Goal: Information Seeking & Learning: Learn about a topic

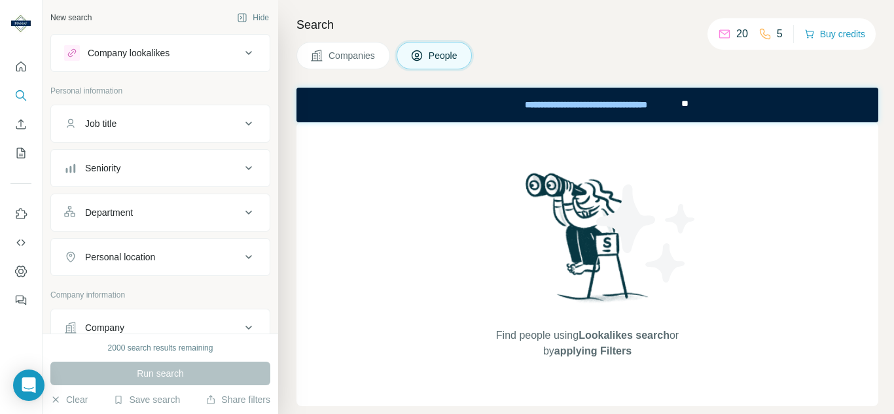
click at [246, 122] on icon at bounding box center [249, 124] width 16 height 16
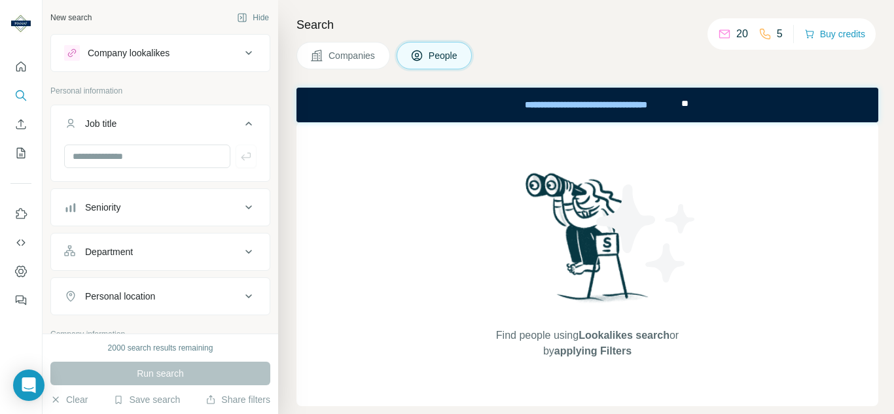
click at [243, 120] on icon at bounding box center [249, 124] width 16 height 16
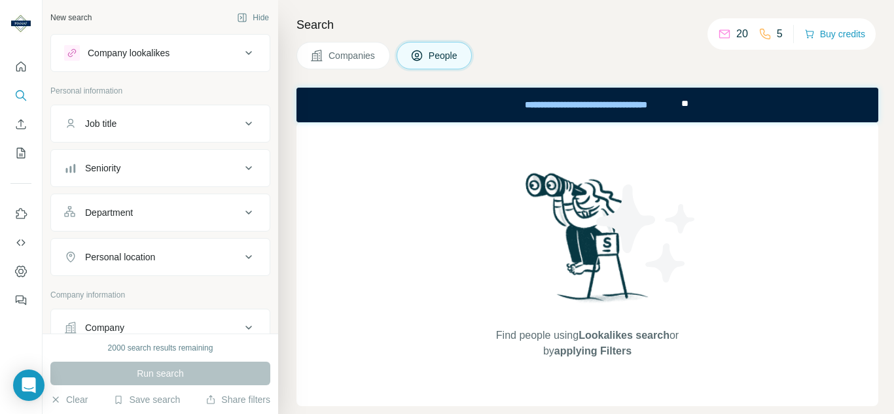
click at [241, 166] on icon at bounding box center [249, 168] width 16 height 16
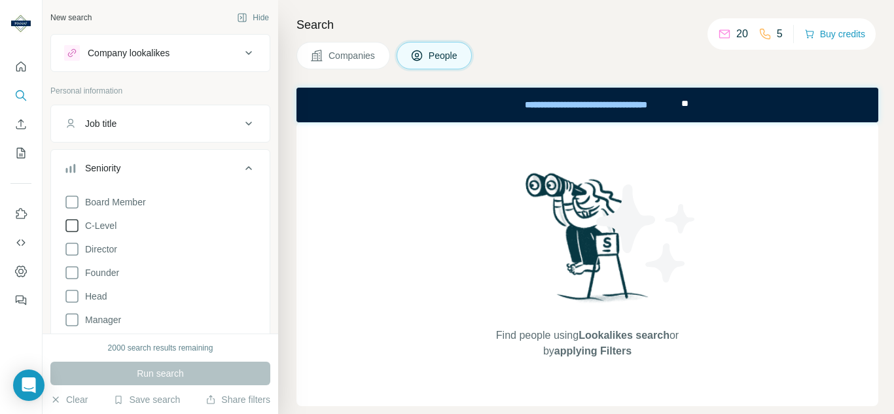
click at [80, 224] on span "C-Level" at bounding box center [98, 225] width 37 height 13
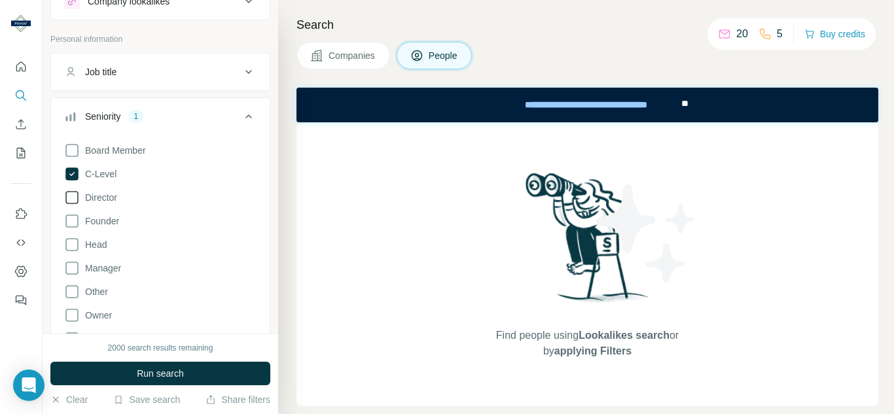
scroll to position [65, 0]
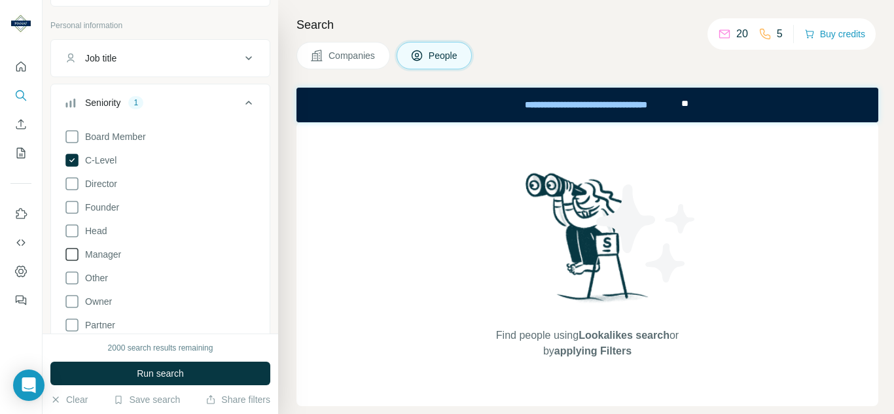
click at [80, 251] on span "Manager" at bounding box center [100, 254] width 41 height 13
click at [75, 185] on icon at bounding box center [72, 184] width 16 height 16
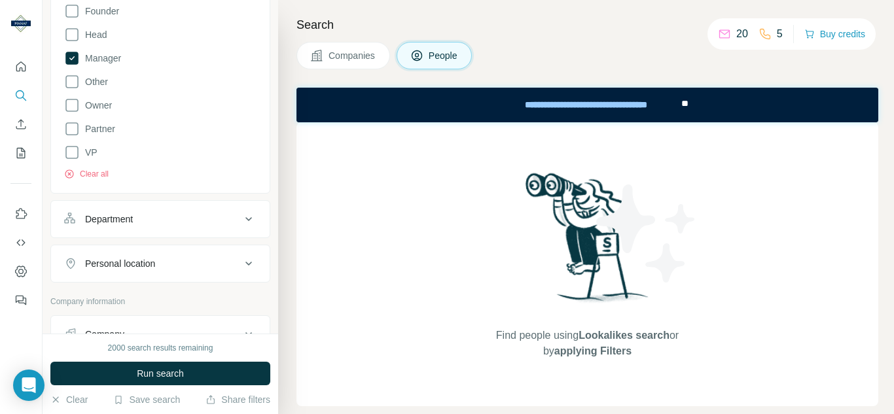
scroll to position [327, 0]
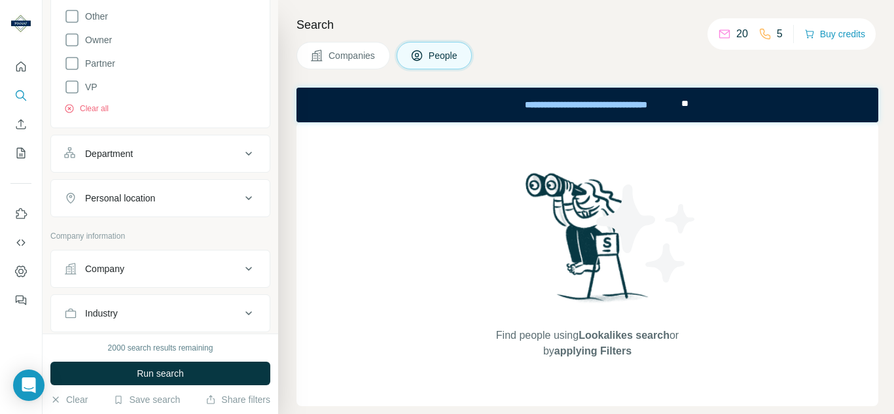
click at [241, 160] on icon at bounding box center [249, 154] width 16 height 16
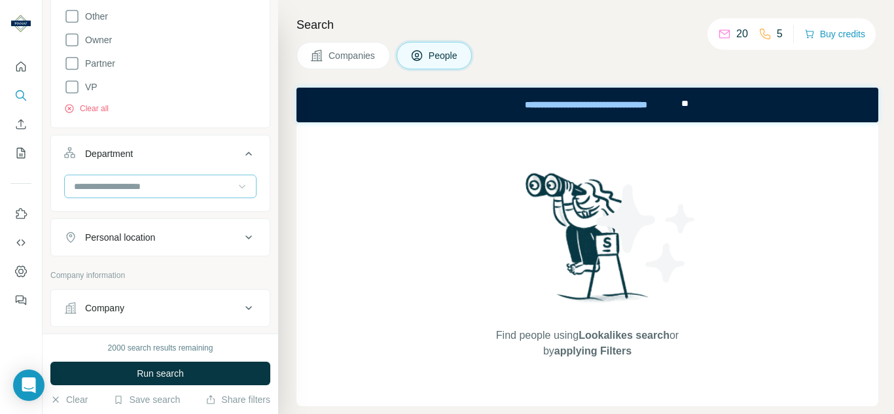
click at [235, 182] on icon at bounding box center [241, 186] width 13 height 13
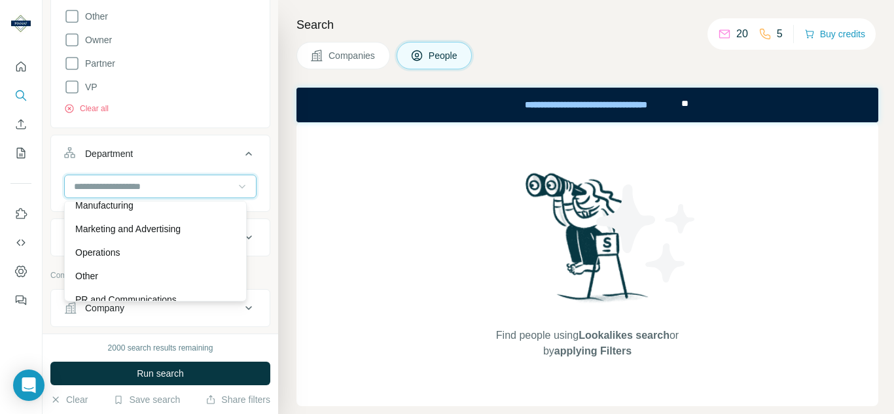
scroll to position [262, 0]
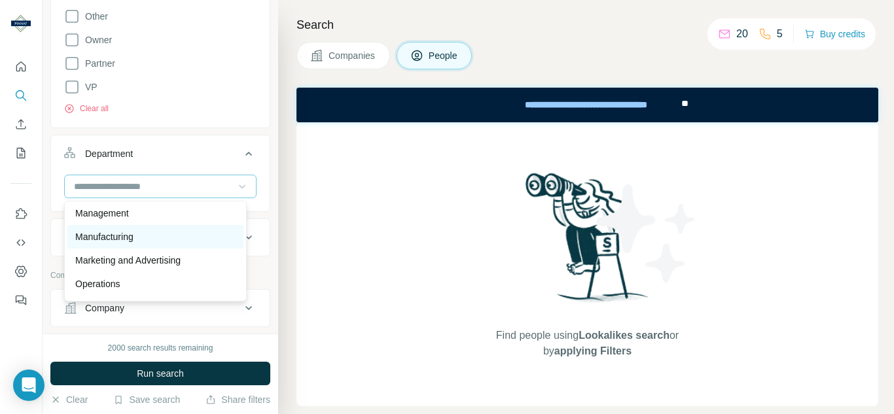
click at [125, 232] on p "Manufacturing" at bounding box center [104, 236] width 58 height 13
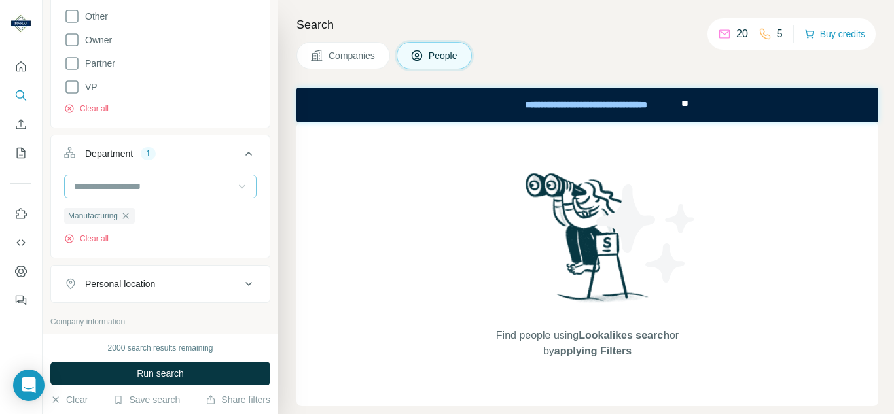
click at [239, 186] on icon at bounding box center [242, 187] width 7 height 4
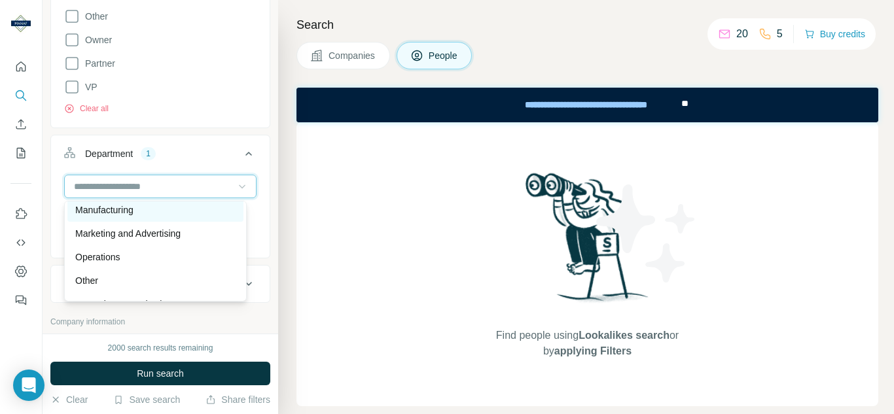
scroll to position [275, 0]
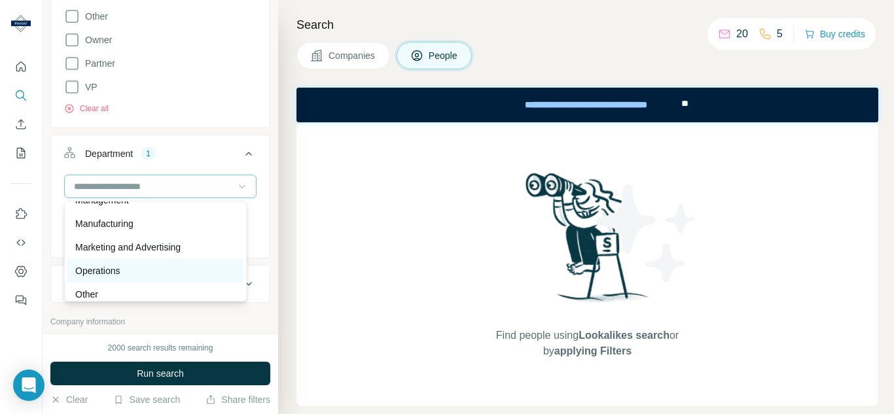
click at [100, 274] on p "Operations" at bounding box center [97, 270] width 44 height 13
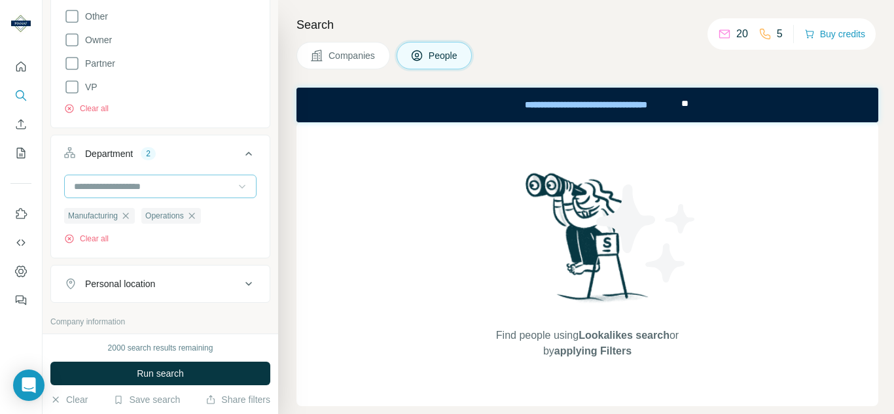
click at [235, 186] on icon at bounding box center [241, 186] width 13 height 13
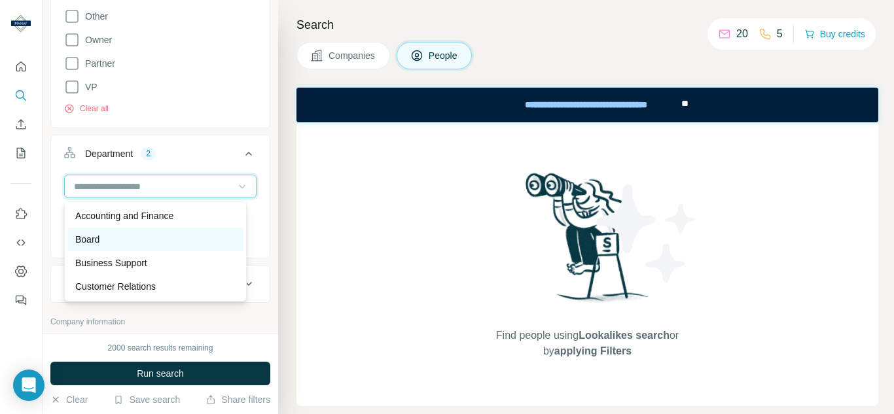
scroll to position [65, 0]
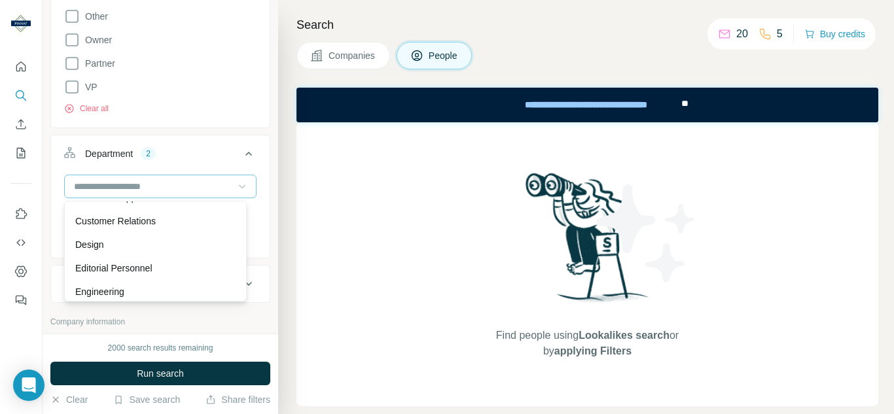
click at [261, 177] on div "New search Hide Company lookalikes Personal information Job title Seniority 3 B…" at bounding box center [160, 167] width 235 height 334
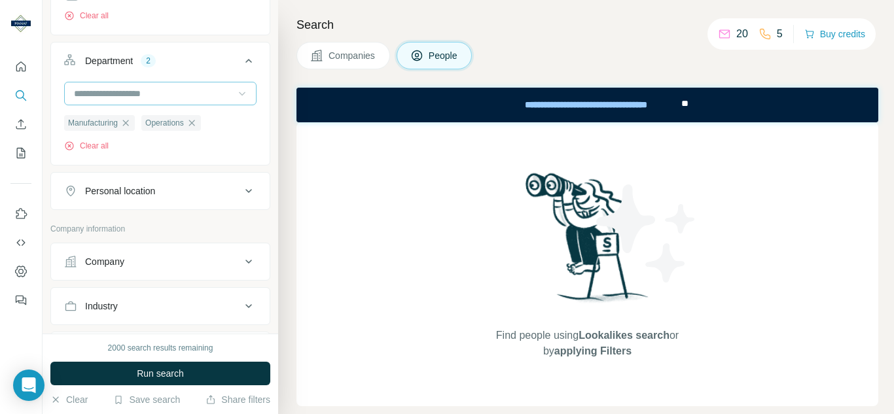
scroll to position [458, 0]
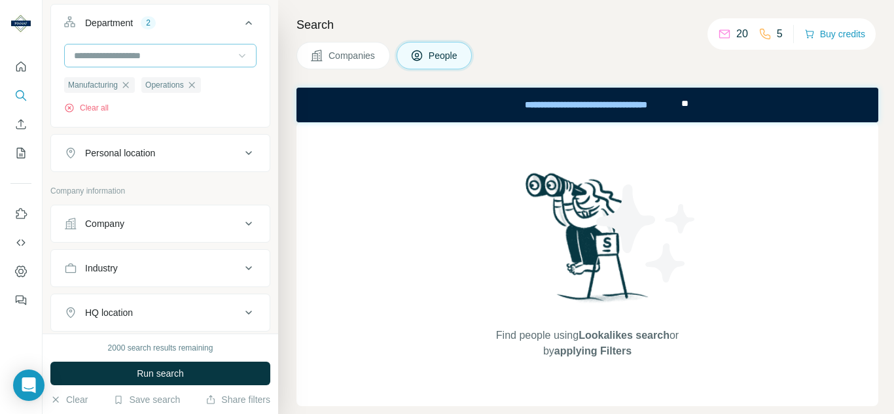
click at [241, 154] on icon at bounding box center [249, 153] width 16 height 16
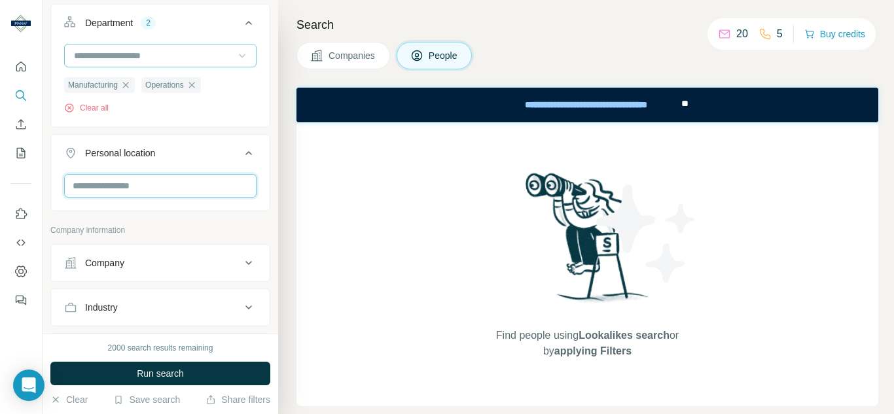
click at [175, 187] on input "text" at bounding box center [160, 186] width 192 height 24
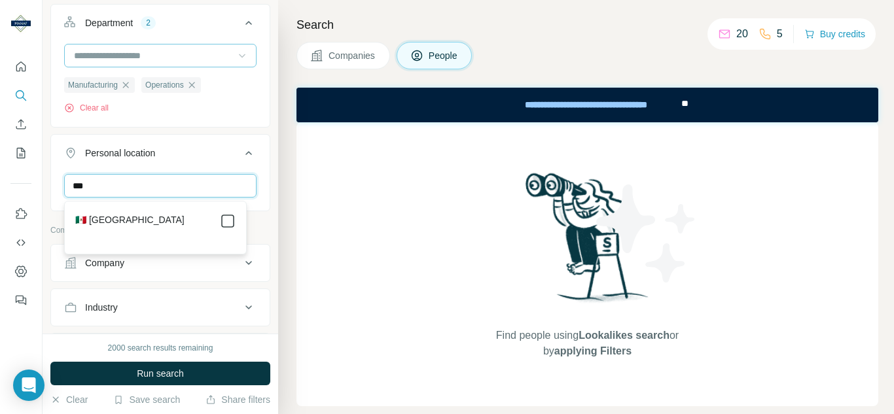
type input "***"
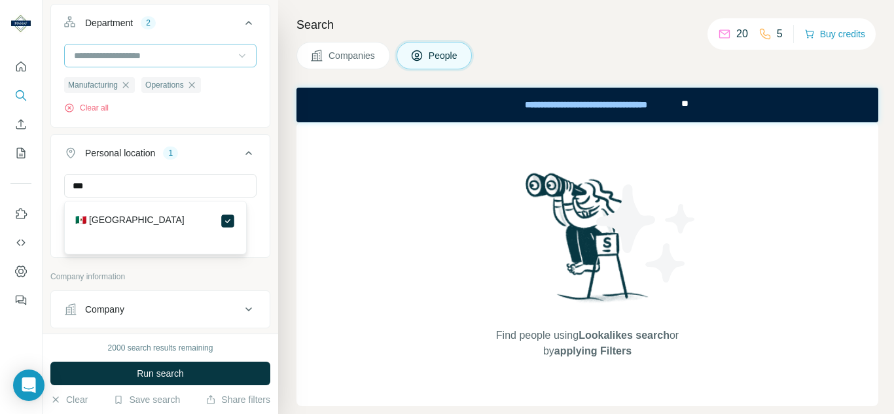
click at [256, 184] on div "*** [GEOGRAPHIC_DATA] Clear all" at bounding box center [160, 214] width 218 height 80
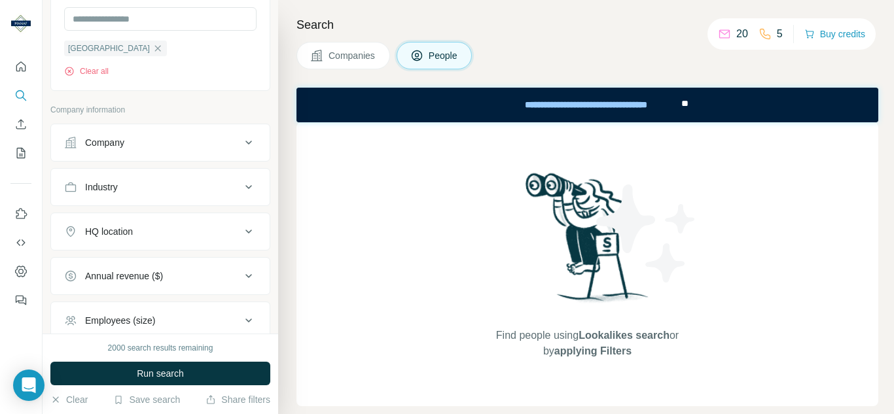
scroll to position [654, 0]
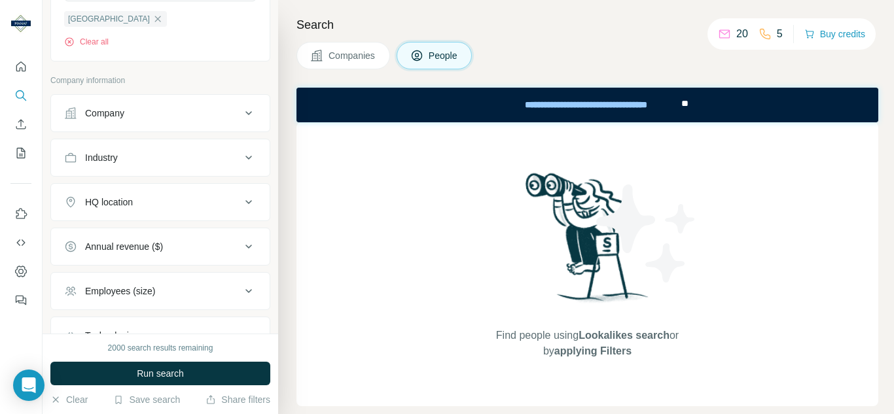
click at [241, 160] on icon at bounding box center [249, 158] width 16 height 16
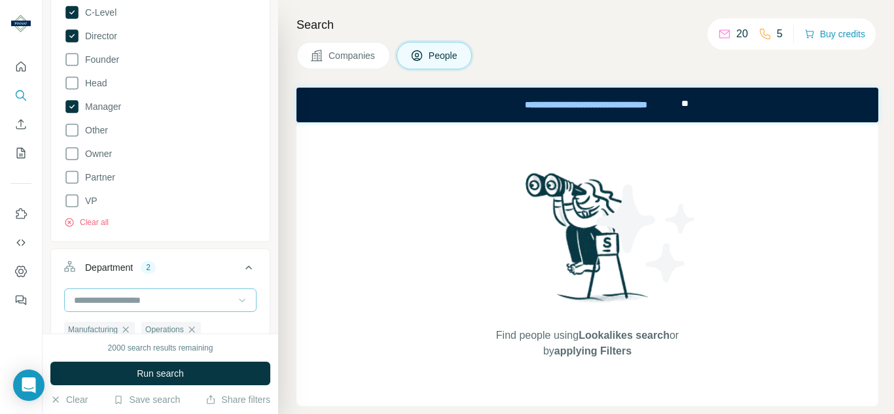
scroll to position [0, 0]
